Goal: Obtain resource: Download file/media

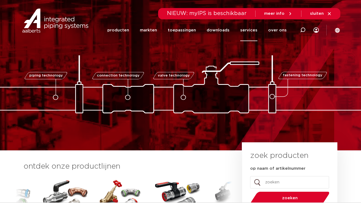
click at [248, 30] on link "services" at bounding box center [249, 30] width 17 height 22
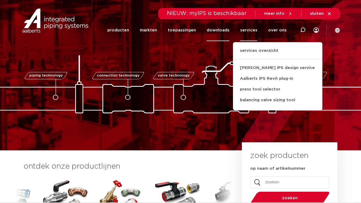
click at [215, 31] on link "downloads" at bounding box center [218, 30] width 23 height 22
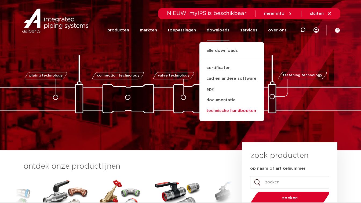
click at [237, 111] on link "technische handboeken" at bounding box center [232, 111] width 65 height 11
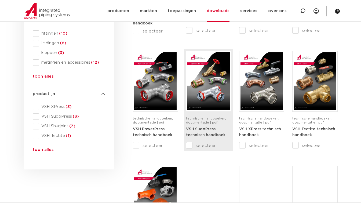
scroll to position [177, 0]
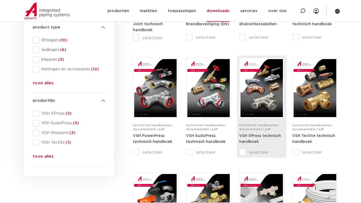
click at [267, 96] on img at bounding box center [262, 88] width 42 height 58
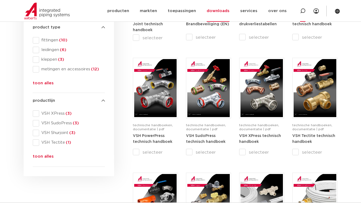
click at [305, 13] on icon at bounding box center [302, 10] width 5 height 5
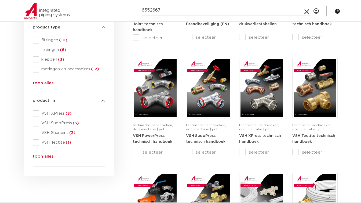
type input "6552667"
click button "Zoeken" at bounding box center [0, 0] width 0 height 0
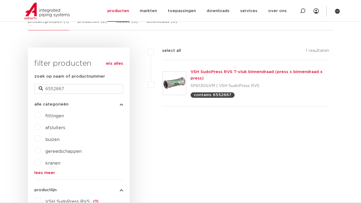
click at [212, 72] on link "VSH SudoPress RVS T-stuk binnendraad (press x binnendraad x press)" at bounding box center [257, 75] width 132 height 10
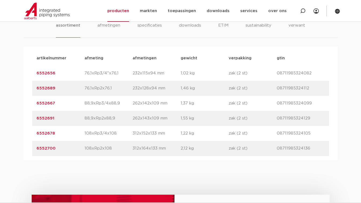
scroll to position [345, 0]
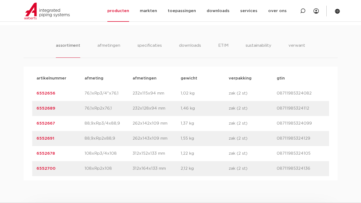
drag, startPoint x: 35, startPoint y: 123, endPoint x: 56, endPoint y: 124, distance: 21.9
click at [56, 124] on div "artikelnummer 6552667 afmeting 88,9xRp3/4x88,9 afmetingen 262x142x109 mm gewich…" at bounding box center [180, 123] width 297 height 15
